Goal: Information Seeking & Learning: Learn about a topic

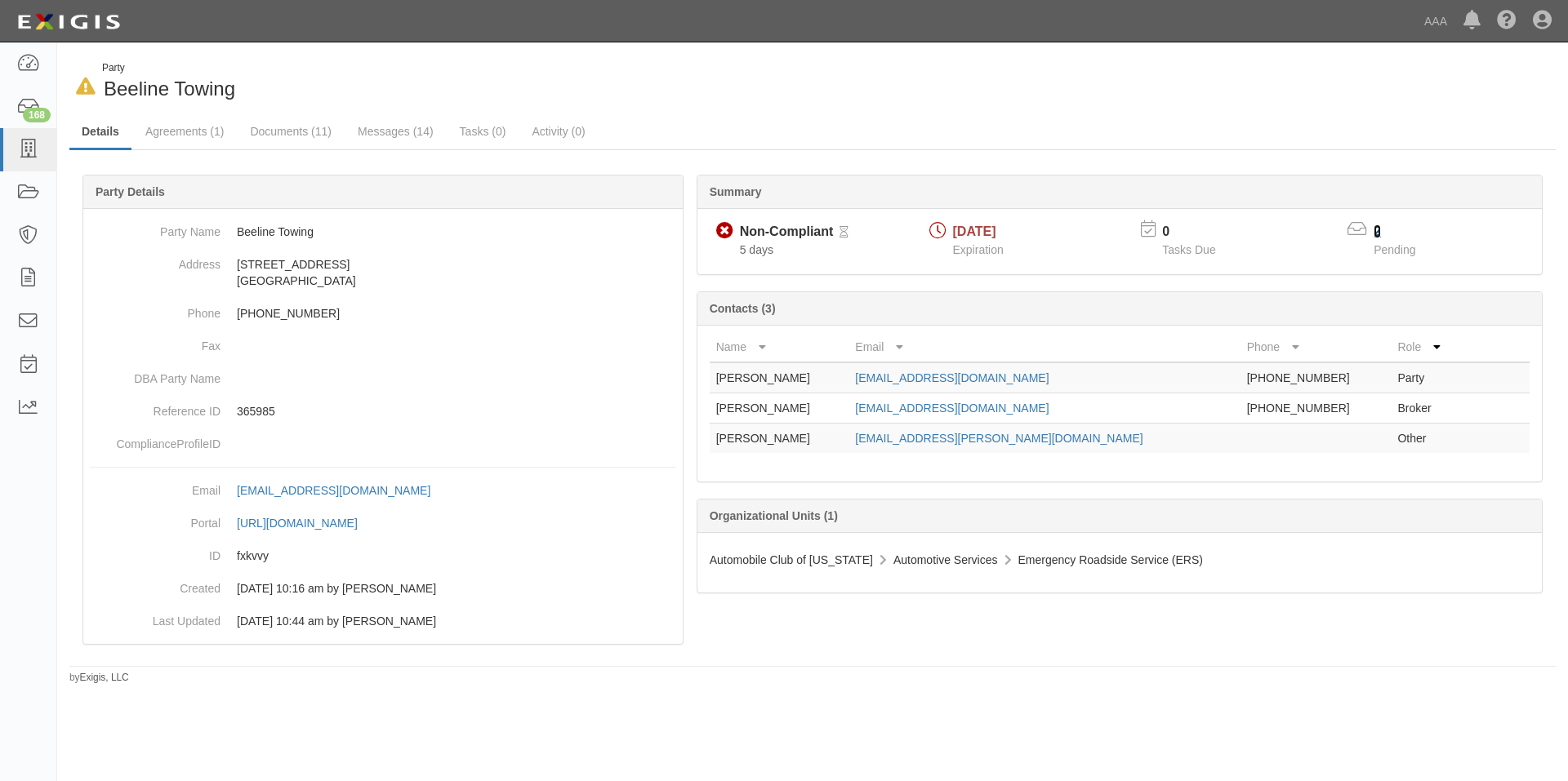
click at [1379, 229] on link "2" at bounding box center [1377, 231] width 7 height 14
click at [1374, 230] on link "1" at bounding box center [1377, 231] width 7 height 14
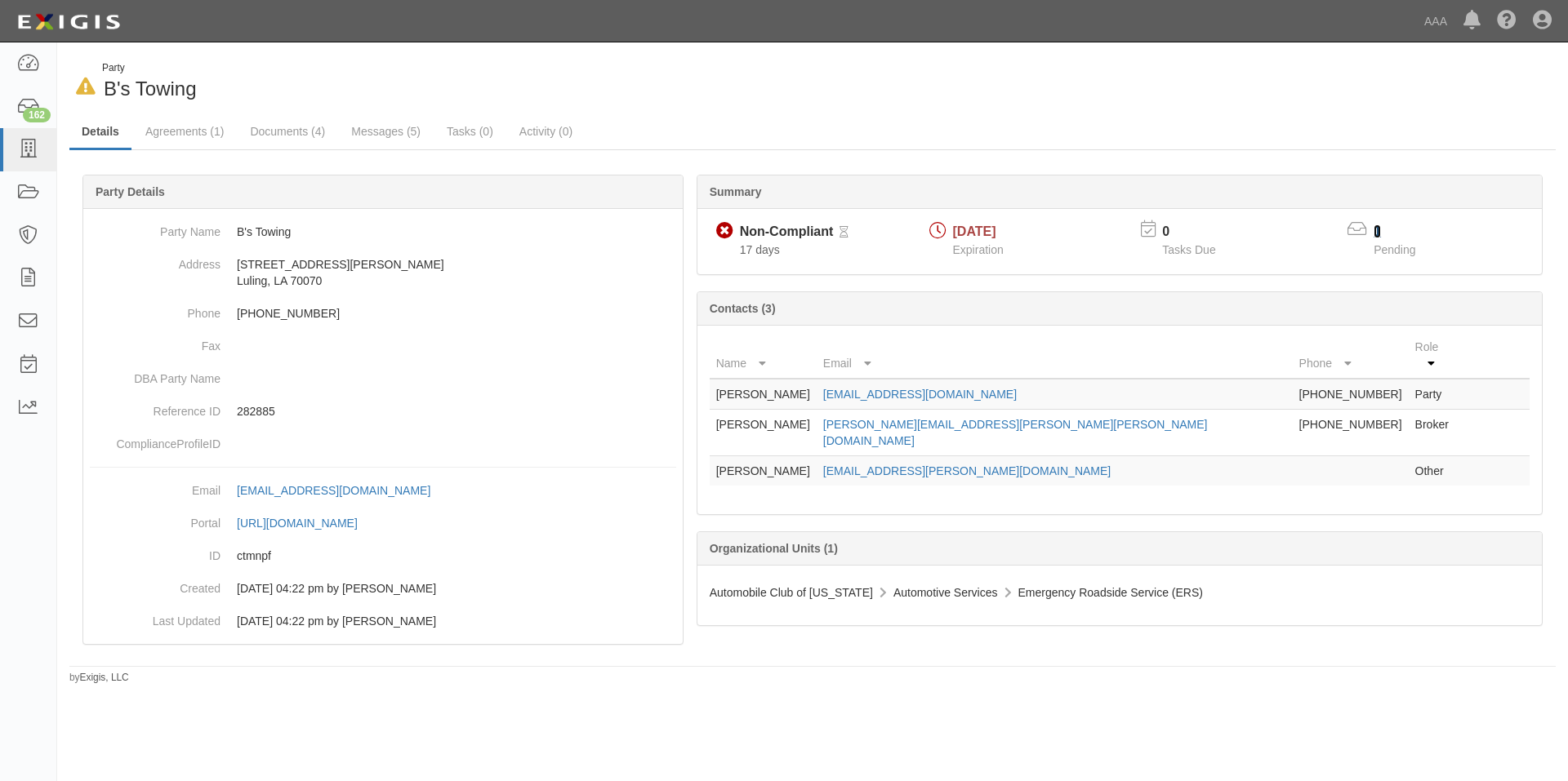
click at [1378, 231] on link "1" at bounding box center [1377, 231] width 7 height 14
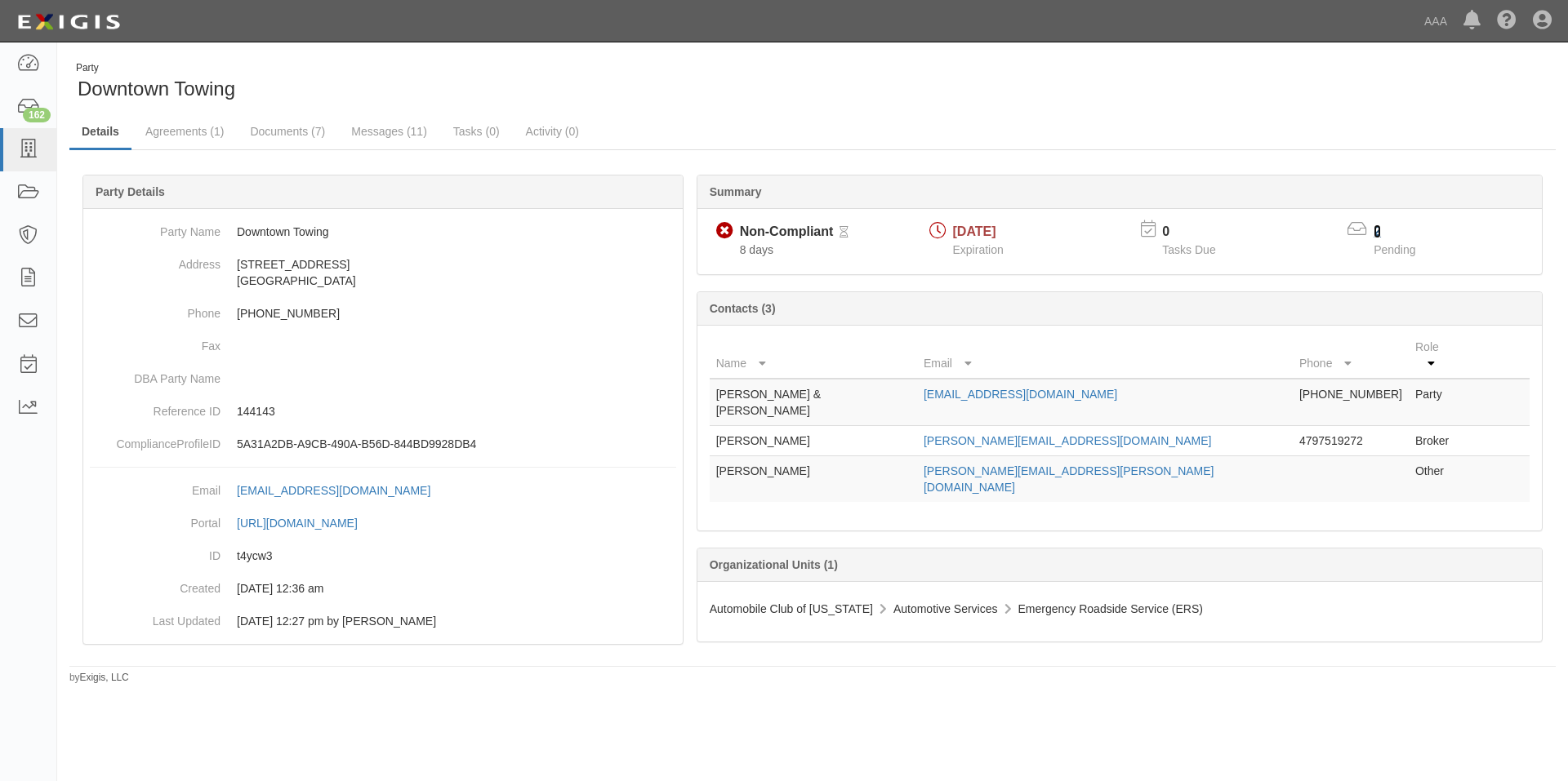
click at [1375, 231] on link "2" at bounding box center [1377, 231] width 7 height 14
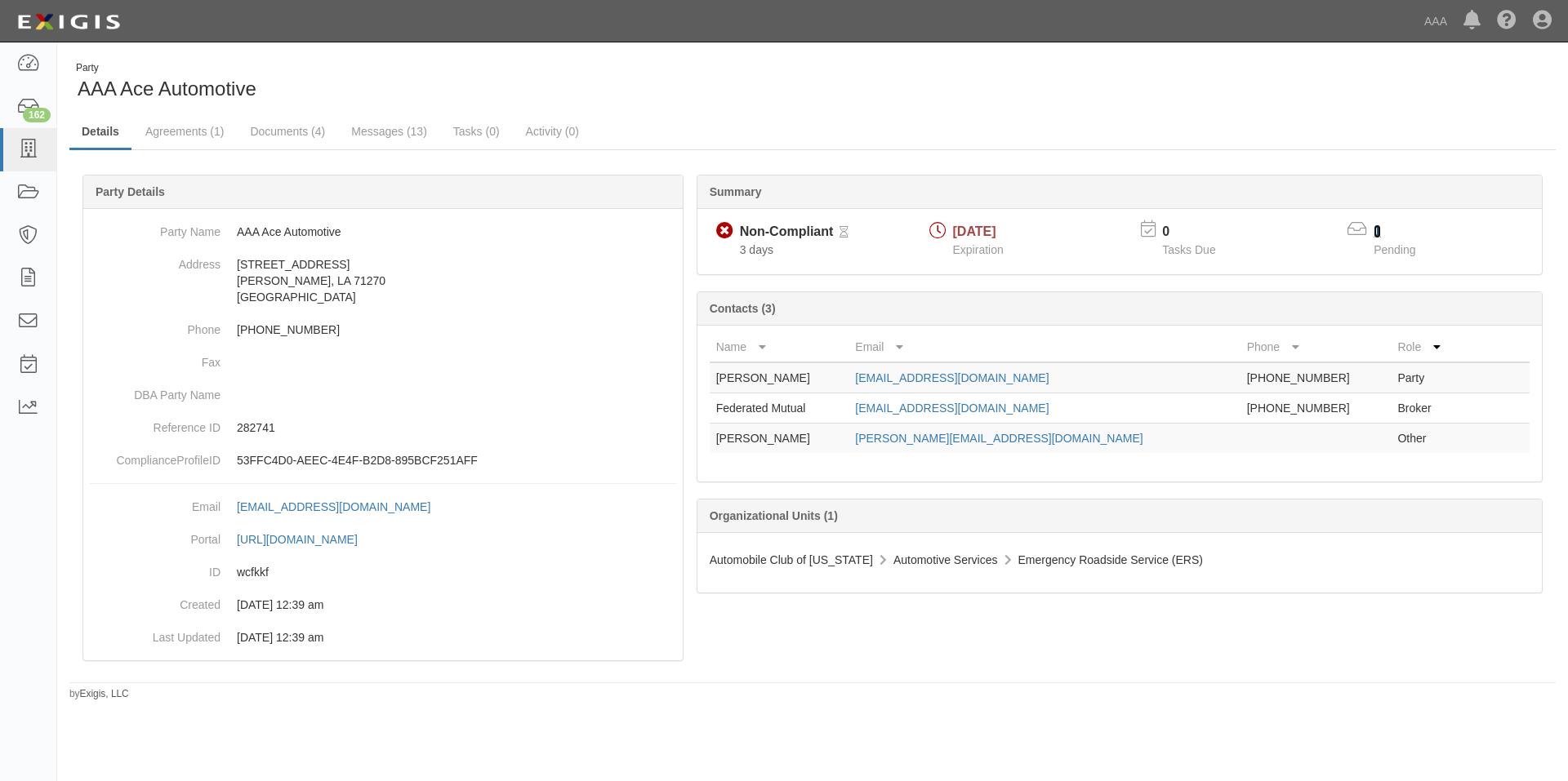
click at [1378, 226] on link "1" at bounding box center [1377, 231] width 7 height 14
